Goal: Task Accomplishment & Management: Complete application form

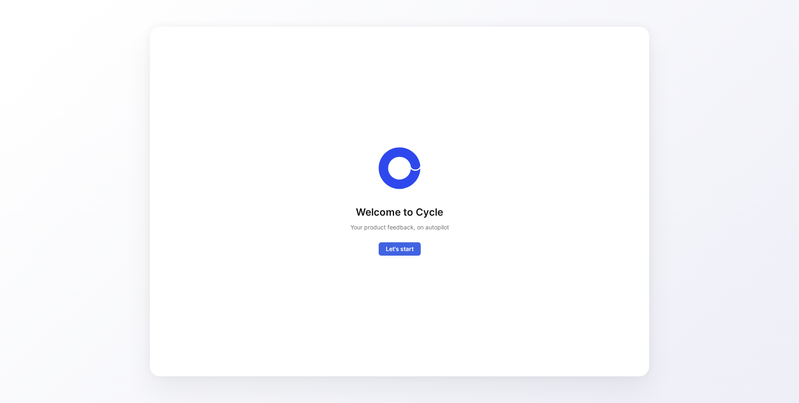
click at [412, 249] on span "Let's start" at bounding box center [400, 249] width 28 height 10
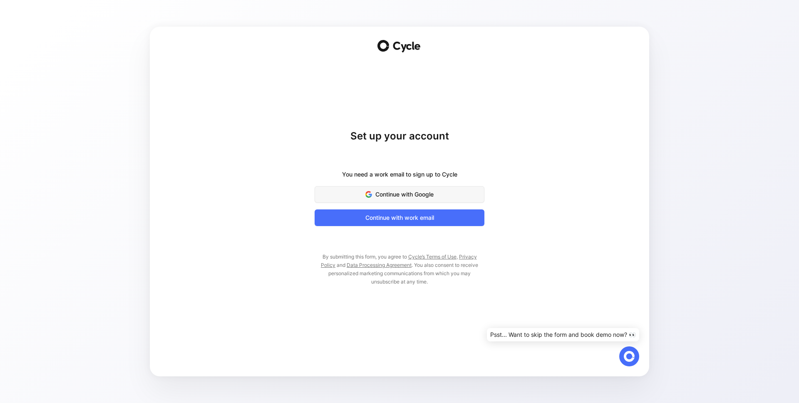
click at [418, 188] on button "Continue with Google" at bounding box center [400, 194] width 170 height 17
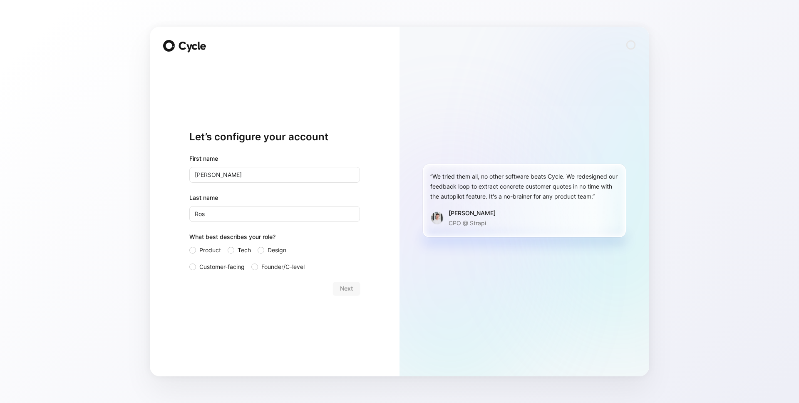
drag, startPoint x: 211, startPoint y: 266, endPoint x: 246, endPoint y: 270, distance: 35.6
click at [211, 266] on span "Customer-facing" at bounding box center [221, 267] width 45 height 10
click at [189, 262] on input "Customer-facing" at bounding box center [189, 262] width 0 height 0
click at [348, 285] on span "Next" at bounding box center [346, 288] width 13 height 10
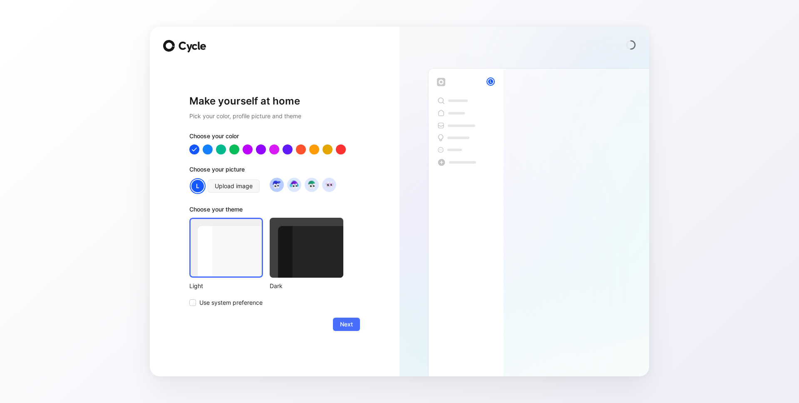
click at [271, 184] on img at bounding box center [276, 184] width 11 height 11
click at [338, 150] on div at bounding box center [340, 149] width 11 height 11
click at [331, 186] on img at bounding box center [328, 184] width 11 height 11
click at [311, 186] on img at bounding box center [311, 184] width 11 height 11
click at [332, 185] on img at bounding box center [328, 184] width 11 height 11
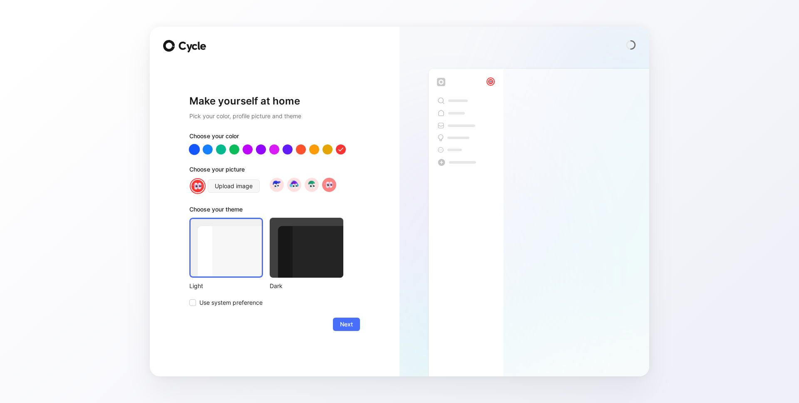
click at [197, 151] on div at bounding box center [194, 149] width 11 height 11
click at [211, 147] on div at bounding box center [207, 149] width 11 height 11
click at [345, 323] on span "Next" at bounding box center [346, 324] width 13 height 10
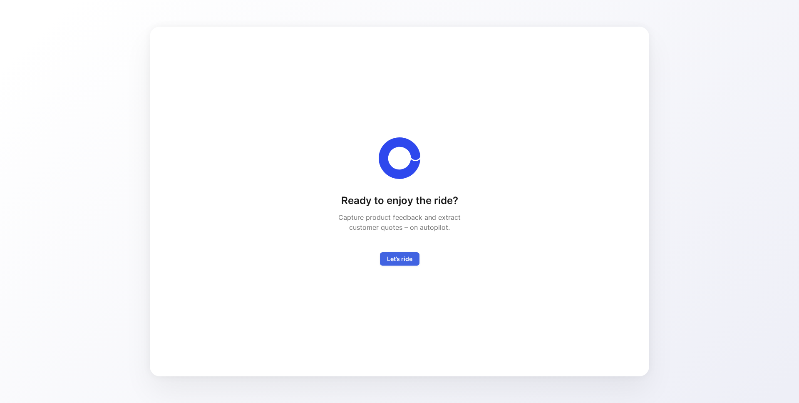
click at [399, 261] on span "Let’s ride" at bounding box center [399, 259] width 25 height 10
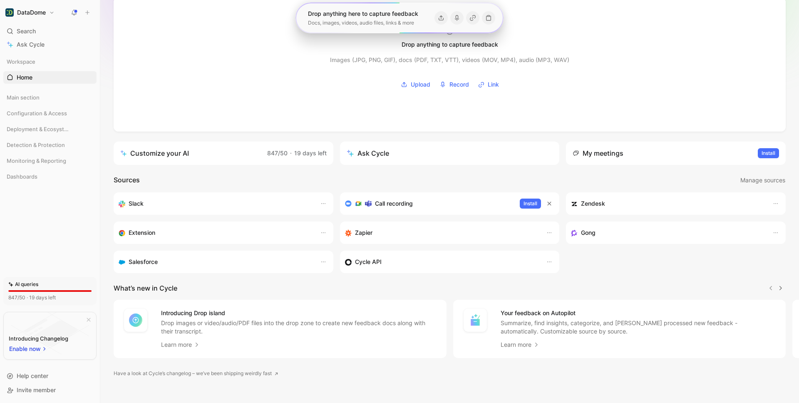
scroll to position [64, 0]
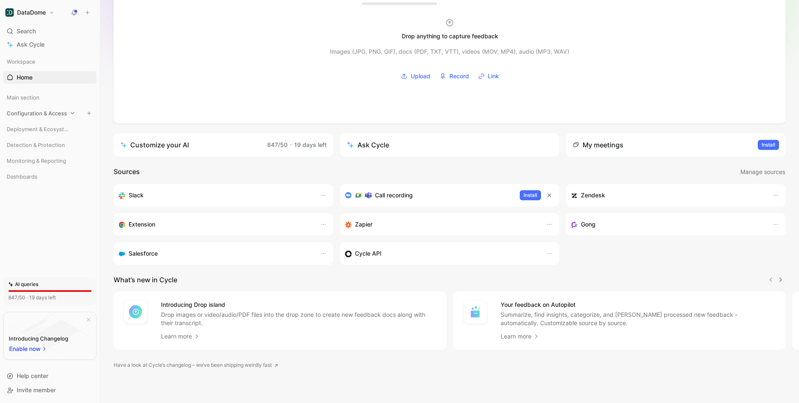
click at [47, 115] on span "Configuration & Access" at bounding box center [37, 113] width 60 height 8
click at [37, 130] on span "Features" at bounding box center [28, 129] width 23 height 8
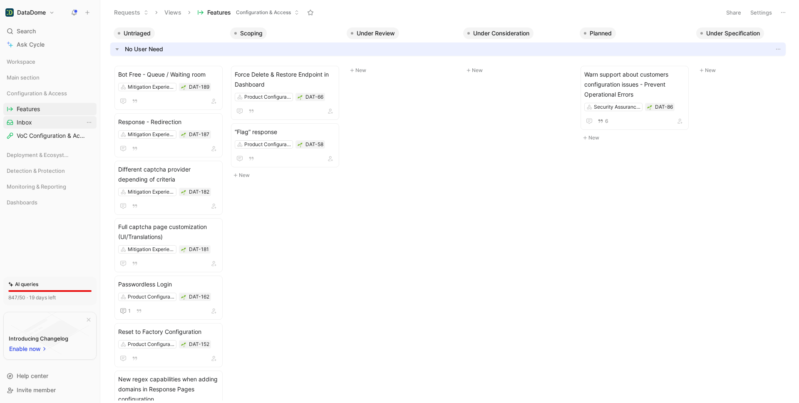
click at [20, 118] on span "Inbox" at bounding box center [24, 122] width 15 height 8
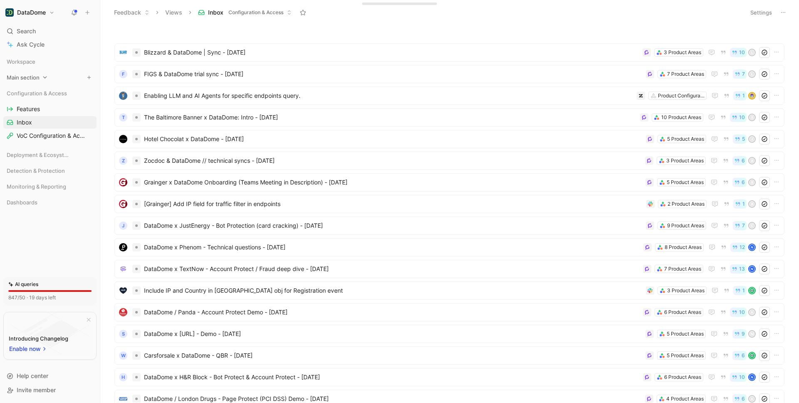
click at [25, 78] on span "Main section" at bounding box center [23, 77] width 33 height 8
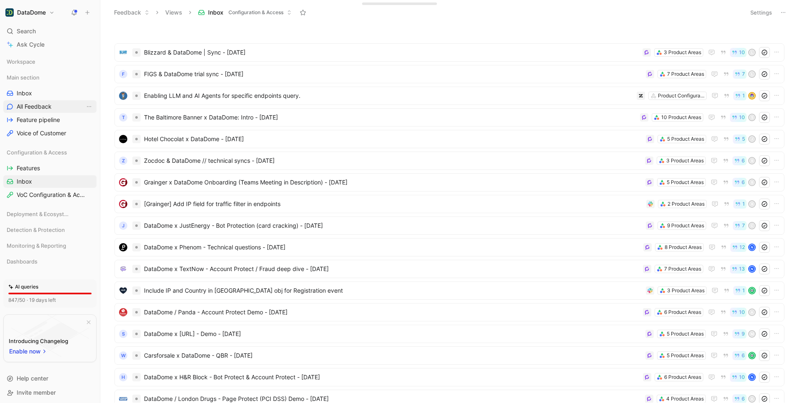
click at [28, 106] on span "All Feedback" at bounding box center [34, 106] width 35 height 8
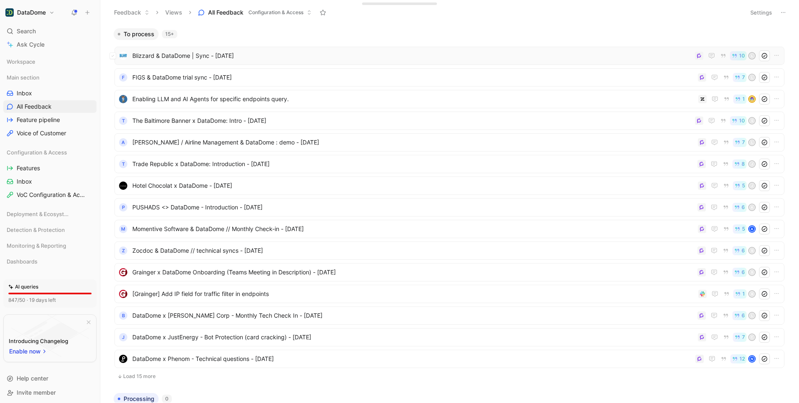
click at [555, 62] on div "Blizzard & DataDome | Sync - [DATE] 10 L" at bounding box center [449, 56] width 670 height 18
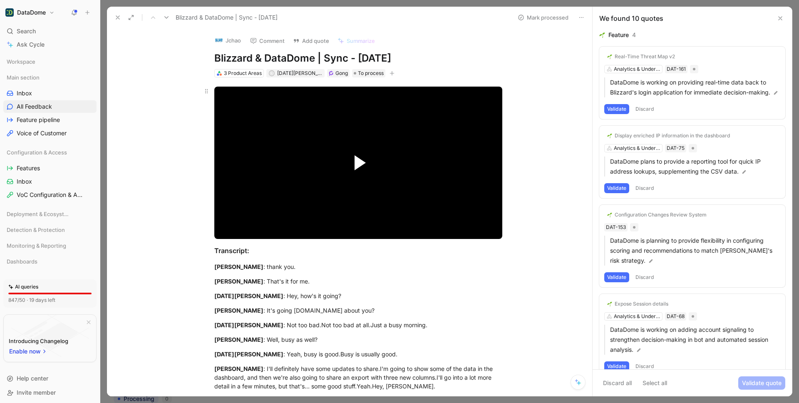
click at [357, 162] on span "Video Player" at bounding box center [360, 162] width 11 height 15
